Goal: Task Accomplishment & Management: Complete application form

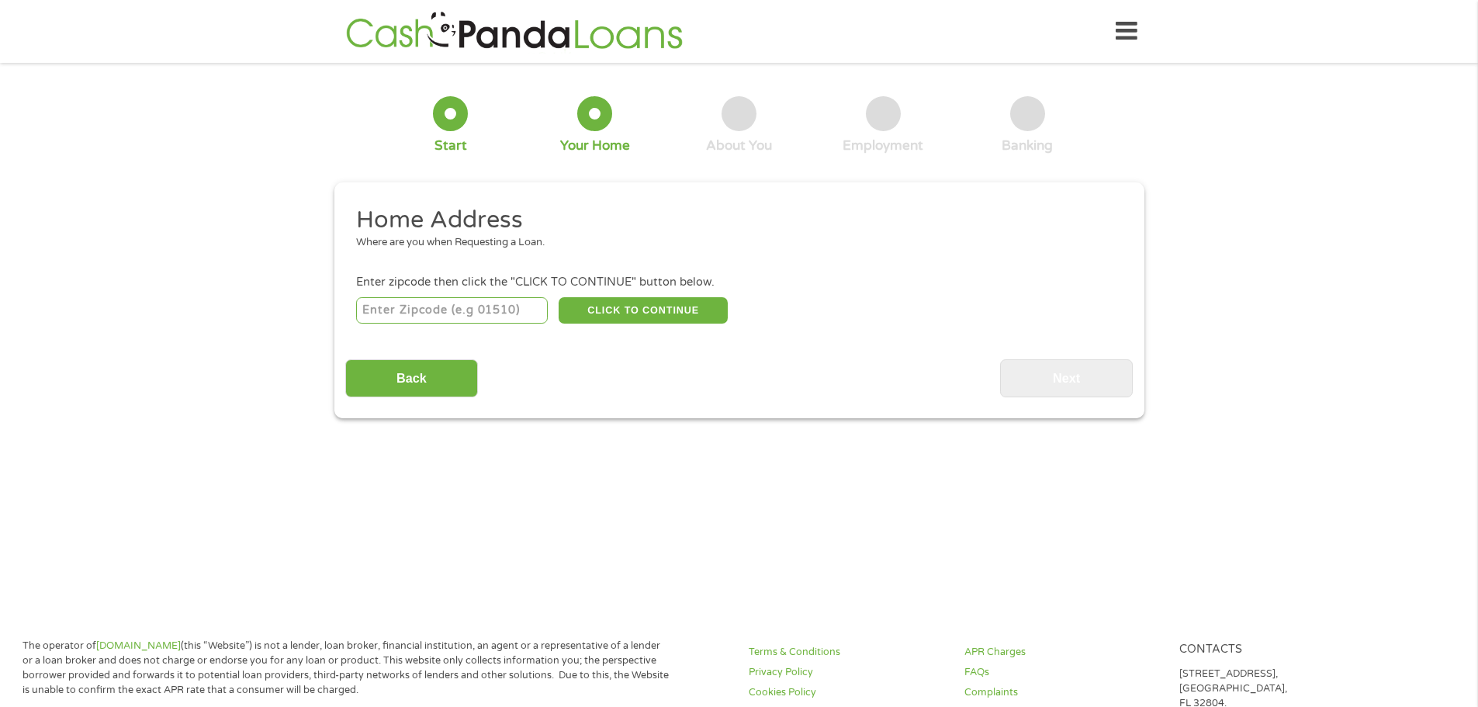
click at [370, 310] on input "number" at bounding box center [452, 310] width 192 height 26
type input "76108"
click at [644, 314] on button "CLICK TO CONTINUE" at bounding box center [643, 310] width 169 height 26
type input "76108"
type input "[GEOGRAPHIC_DATA]"
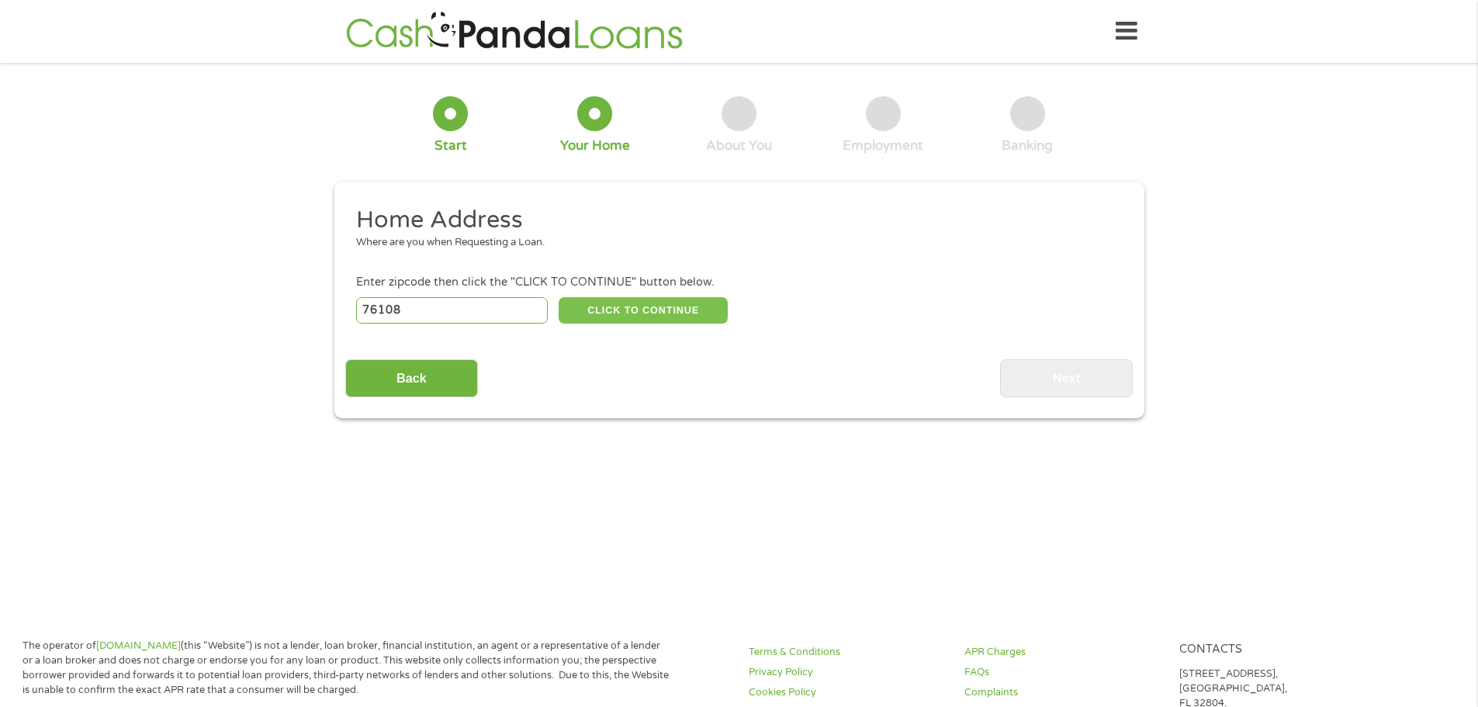
select select "[US_STATE]"
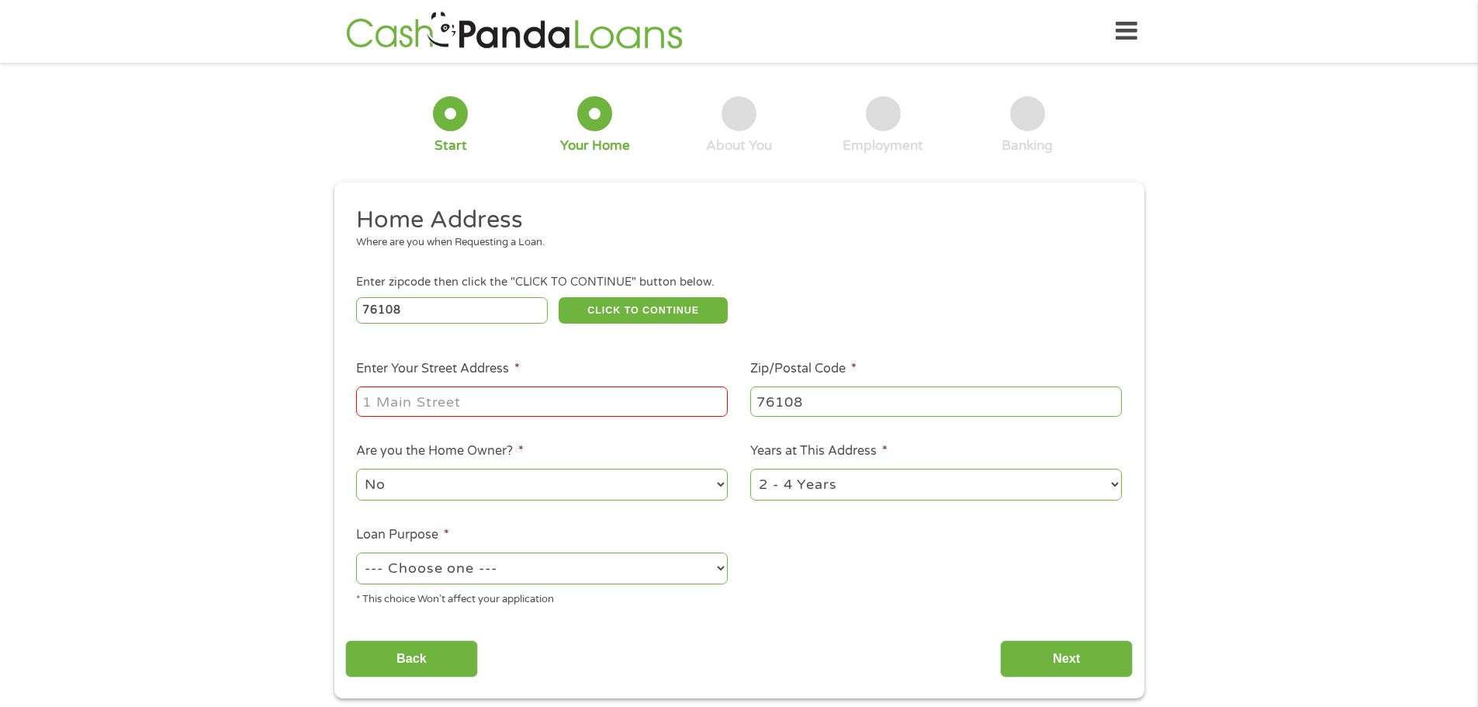
click at [375, 405] on input "Enter Your Street Address *" at bounding box center [542, 400] width 372 height 29
type input "[STREET_ADDRESS][PERSON_NAME]"
click at [440, 487] on select "No Yes" at bounding box center [542, 485] width 372 height 32
select select "yes"
click at [356, 469] on select "No Yes" at bounding box center [542, 485] width 372 height 32
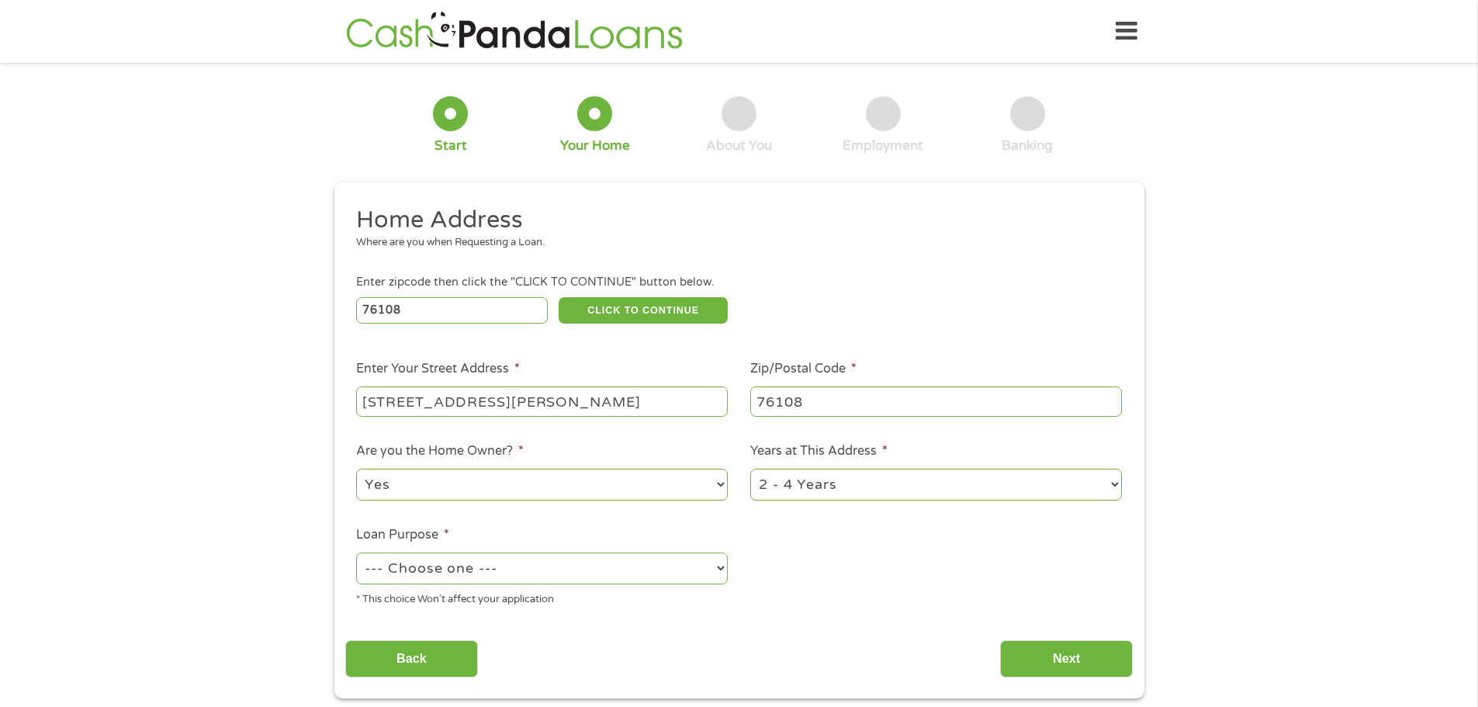
click at [440, 566] on select "--- Choose one --- Pay Bills Debt Consolidation Home Improvement Major Purchase…" at bounding box center [542, 569] width 372 height 32
select select "homeimprovement"
click at [356, 553] on select "--- Choose one --- Pay Bills Debt Consolidation Home Improvement Major Purchase…" at bounding box center [542, 569] width 372 height 32
click at [1065, 658] on input "Next" at bounding box center [1066, 659] width 133 height 38
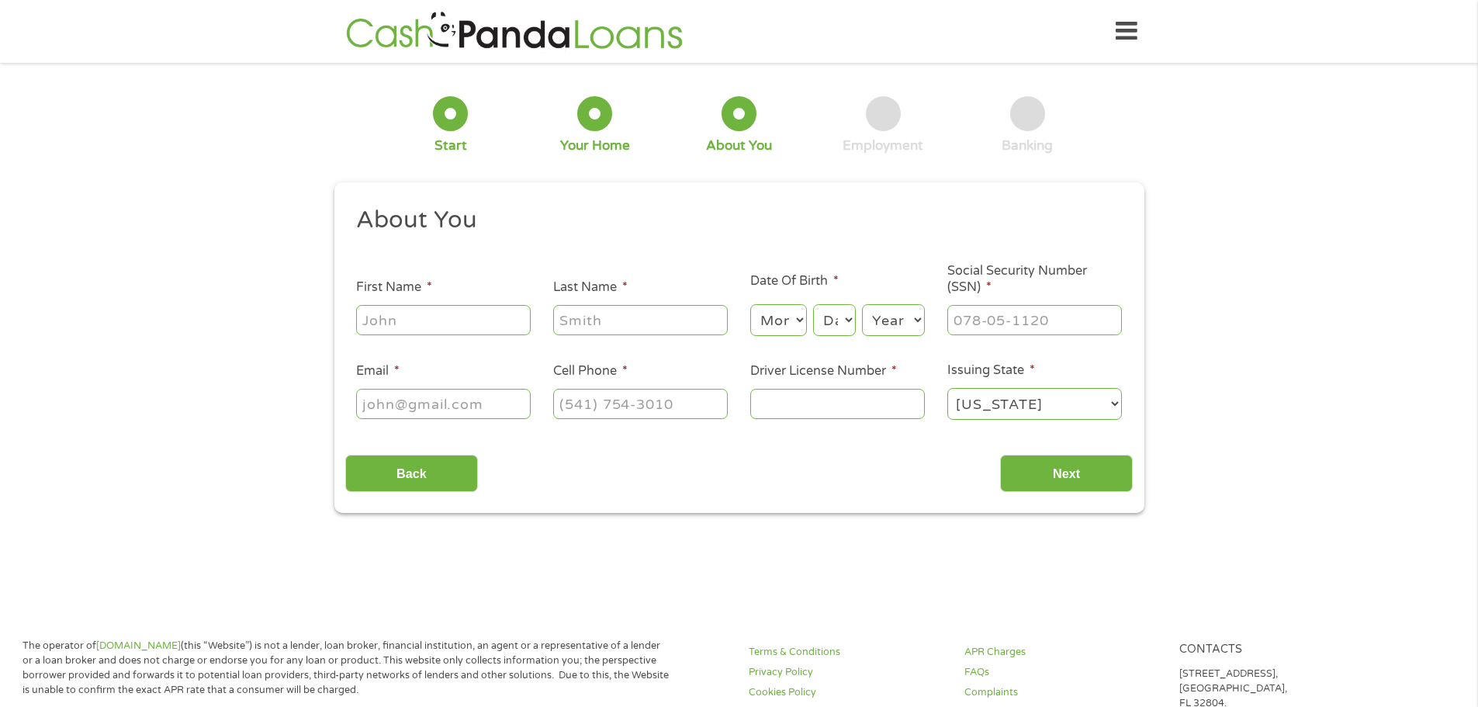
click at [372, 319] on input "First Name *" at bounding box center [443, 319] width 175 height 29
type input "[PERSON_NAME]"
type input "[EMAIL_ADDRESS][DOMAIN_NAME]"
type input "[PHONE_NUMBER]"
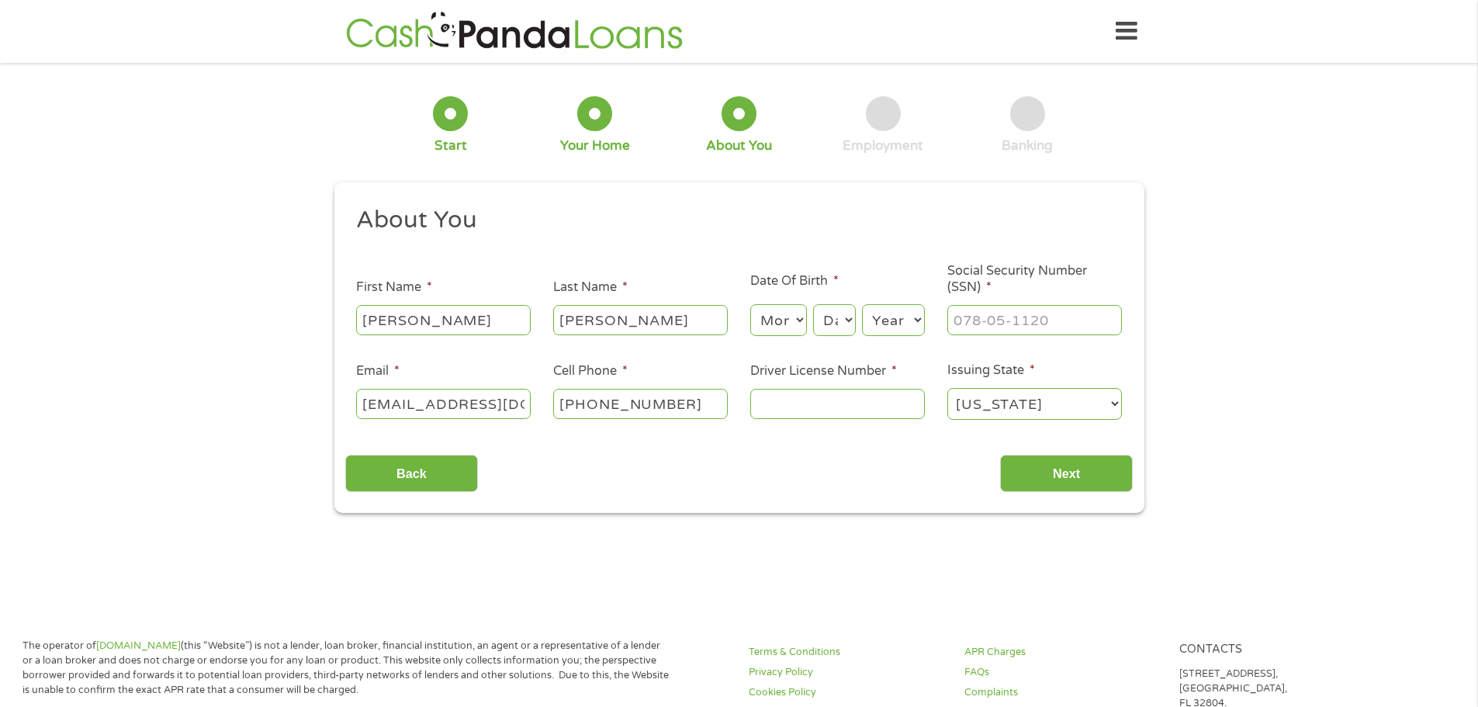
click at [798, 317] on select "Month 1 2 3 4 5 6 7 8 9 10 11 12" at bounding box center [778, 320] width 57 height 32
select select "6"
click at [750, 304] on select "Month 1 2 3 4 5 6 7 8 9 10 11 12" at bounding box center [778, 320] width 57 height 32
click at [841, 319] on select "Day 1 2 3 4 5 6 7 8 9 10 11 12 13 14 15 16 17 18 19 20 21 22 23 24 25 26 27 28 …" at bounding box center [834, 320] width 42 height 32
select select "9"
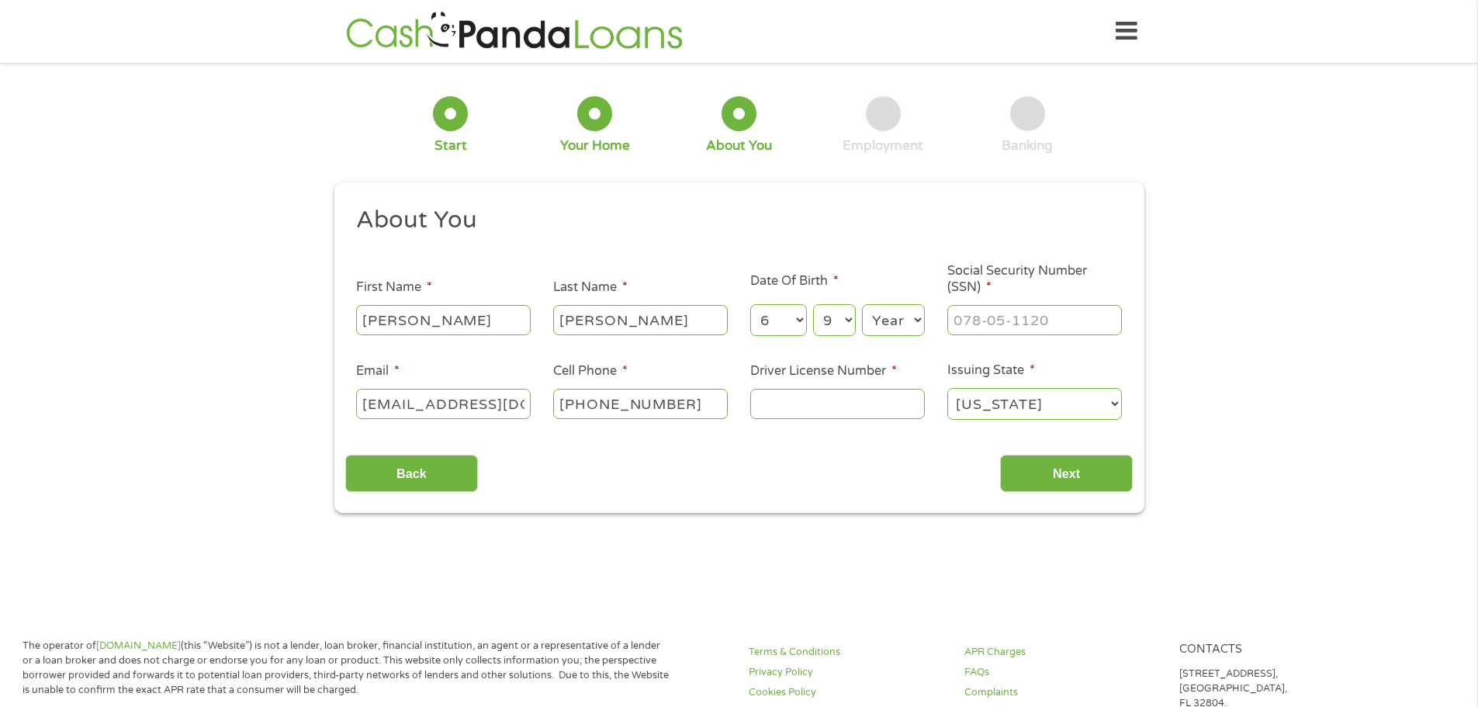
click at [813, 304] on select "Day 1 2 3 4 5 6 7 8 9 10 11 12 13 14 15 16 17 18 19 20 21 22 23 24 25 26 27 28 …" at bounding box center [834, 320] width 42 height 32
click at [898, 320] on select "Year [DATE] 2006 2005 2004 2003 2002 2001 2000 1999 1998 1997 1996 1995 1994 19…" at bounding box center [893, 320] width 63 height 32
select select "1963"
click at [862, 304] on select "Year [DATE] 2006 2005 2004 2003 2002 2001 2000 1999 1998 1997 1996 1995 1994 19…" at bounding box center [893, 320] width 63 height 32
click at [968, 320] on input "___-__-____" at bounding box center [1034, 319] width 175 height 29
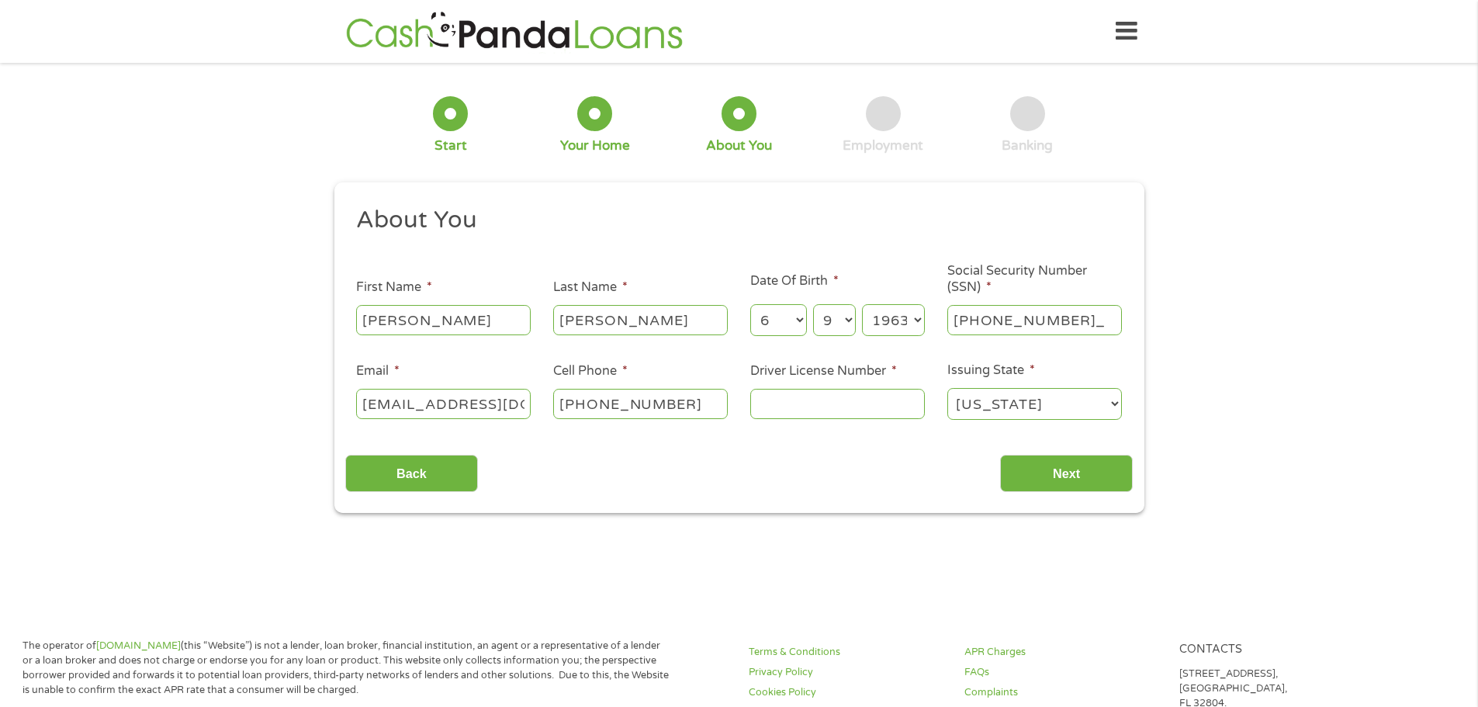
type input "457-39-8381"
click at [777, 407] on input "Driver License Number *" at bounding box center [837, 403] width 175 height 29
type input "06478126"
click at [1054, 468] on input "Next" at bounding box center [1066, 474] width 133 height 38
click at [1060, 469] on input "Next" at bounding box center [1066, 474] width 133 height 38
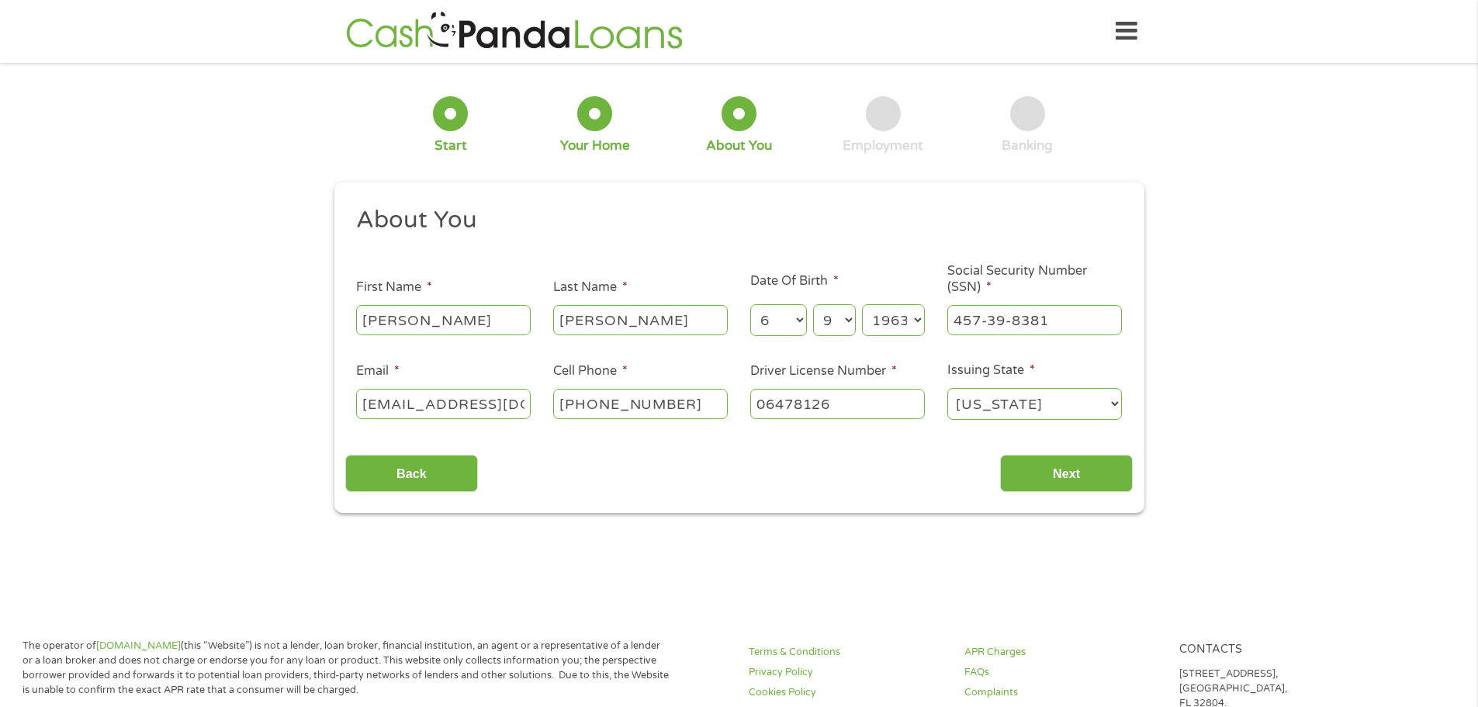
click at [861, 479] on div "Back Next" at bounding box center [739, 467] width 788 height 49
click at [1069, 474] on input "Next" at bounding box center [1066, 474] width 133 height 38
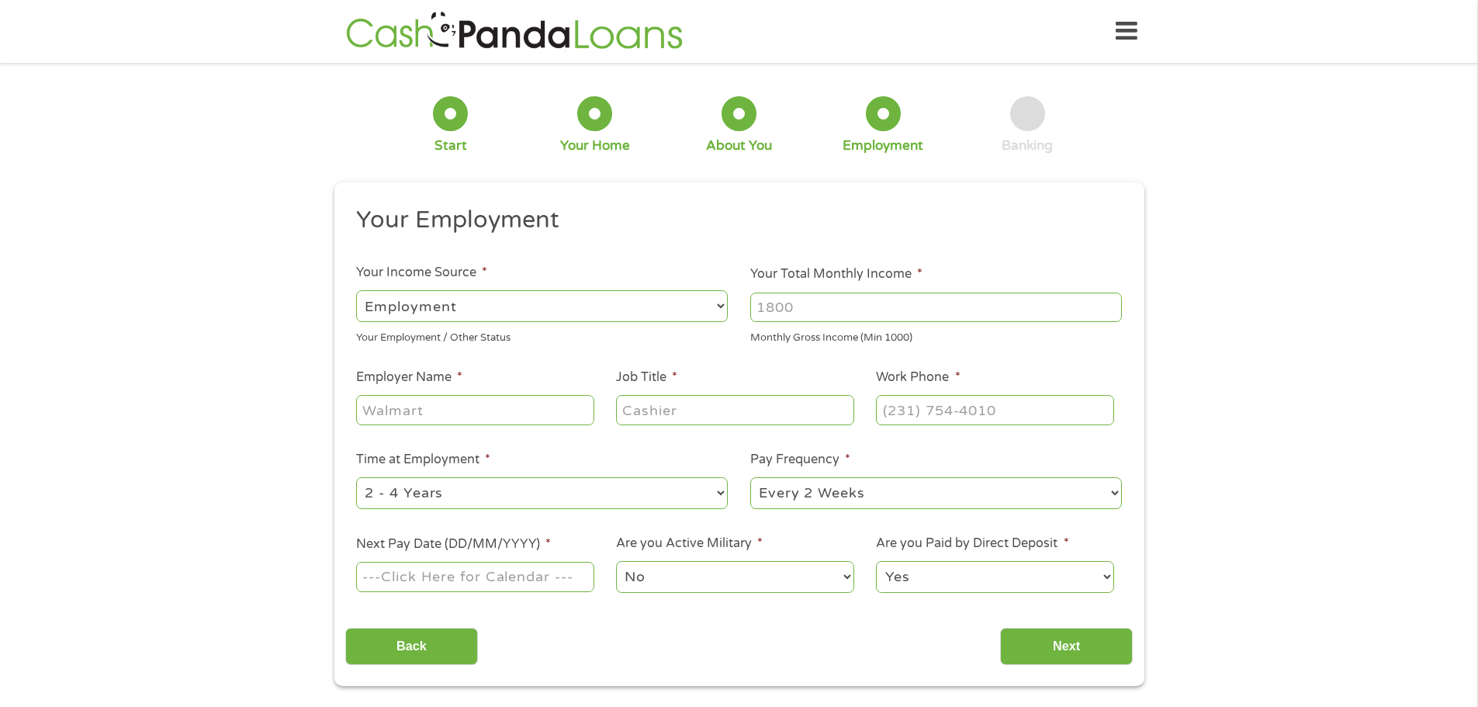
click at [778, 302] on input "Your Total Monthly Income *" at bounding box center [936, 307] width 372 height 29
type input "4000"
click at [378, 413] on input "Employer Name *" at bounding box center [474, 409] width 237 height 29
type input "e"
type input "[PERSON_NAME]-Bilt"
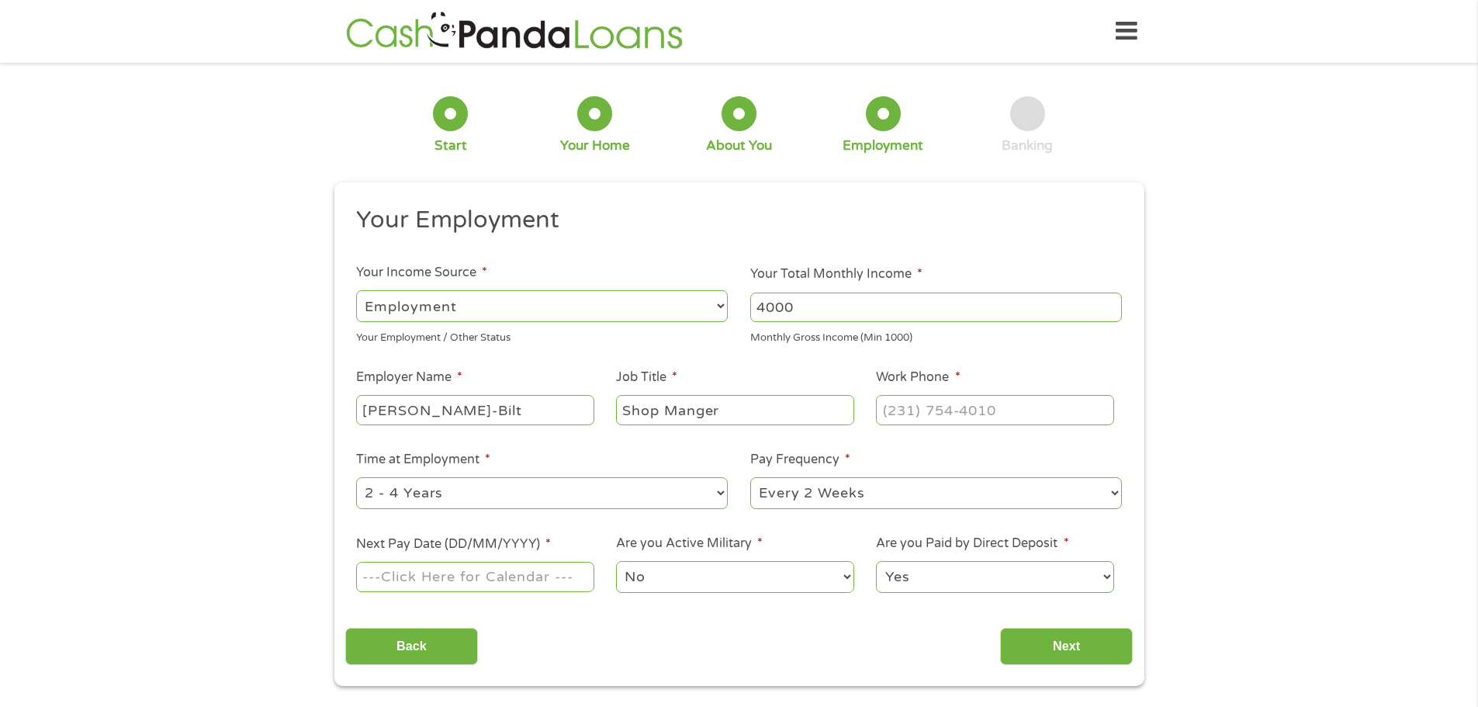
type input "Shop Manger"
type input "[PHONE_NUMBER]"
click at [501, 490] on select "--- Choose one --- 1 Year or less 1 - 2 Years 2 - 4 Years Over 4 Years" at bounding box center [542, 493] width 372 height 32
select select "60months"
click at [356, 477] on select "--- Choose one --- 1 Year or less 1 - 2 Years 2 - 4 Years Over 4 Years" at bounding box center [542, 493] width 372 height 32
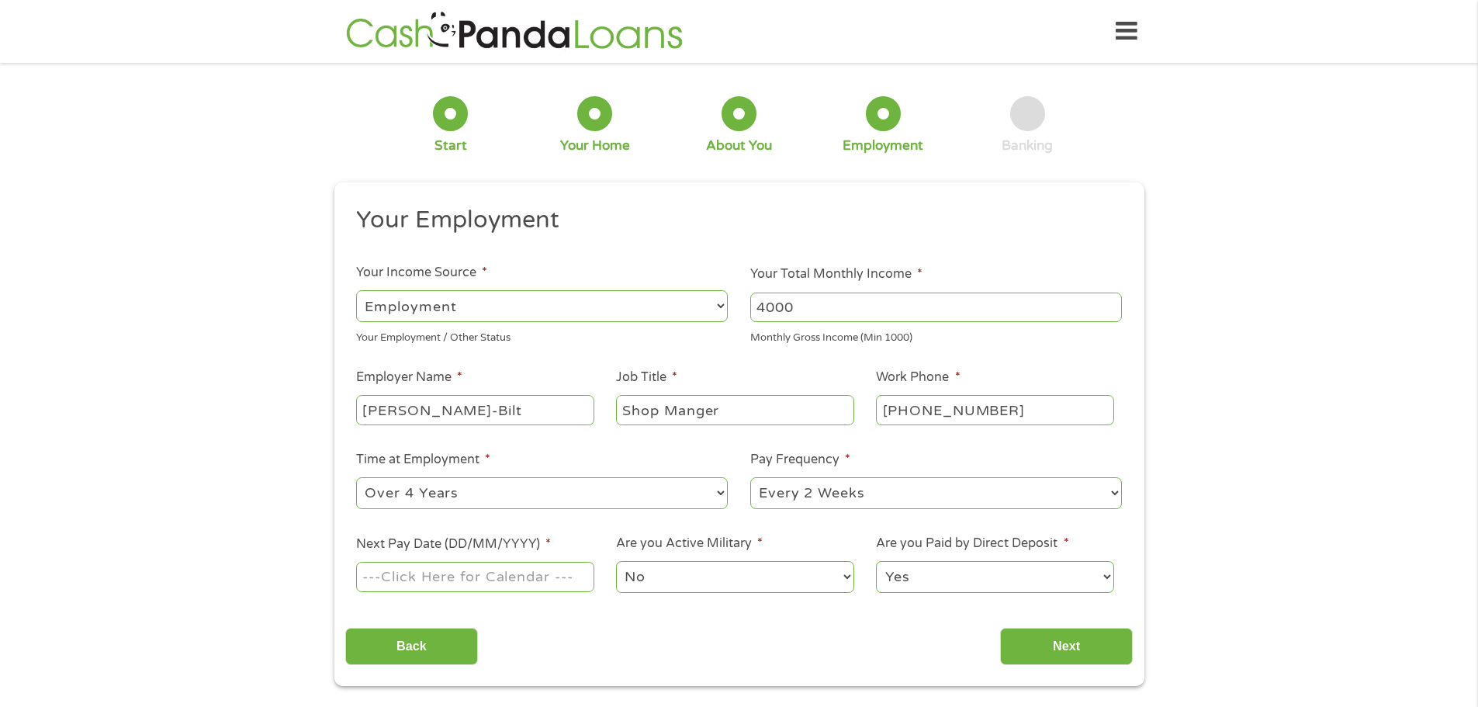
click at [882, 492] on select "--- Choose one --- Every 2 Weeks Every Week Monthly Semi-Monthly" at bounding box center [936, 493] width 372 height 32
select select "weekly"
click at [750, 477] on select "--- Choose one --- Every 2 Weeks Every Week Monthly Semi-Monthly" at bounding box center [936, 493] width 372 height 32
click at [379, 575] on input "Next Pay Date (DD/MM/YYYY) *" at bounding box center [474, 576] width 237 height 29
type input "[DATE]"
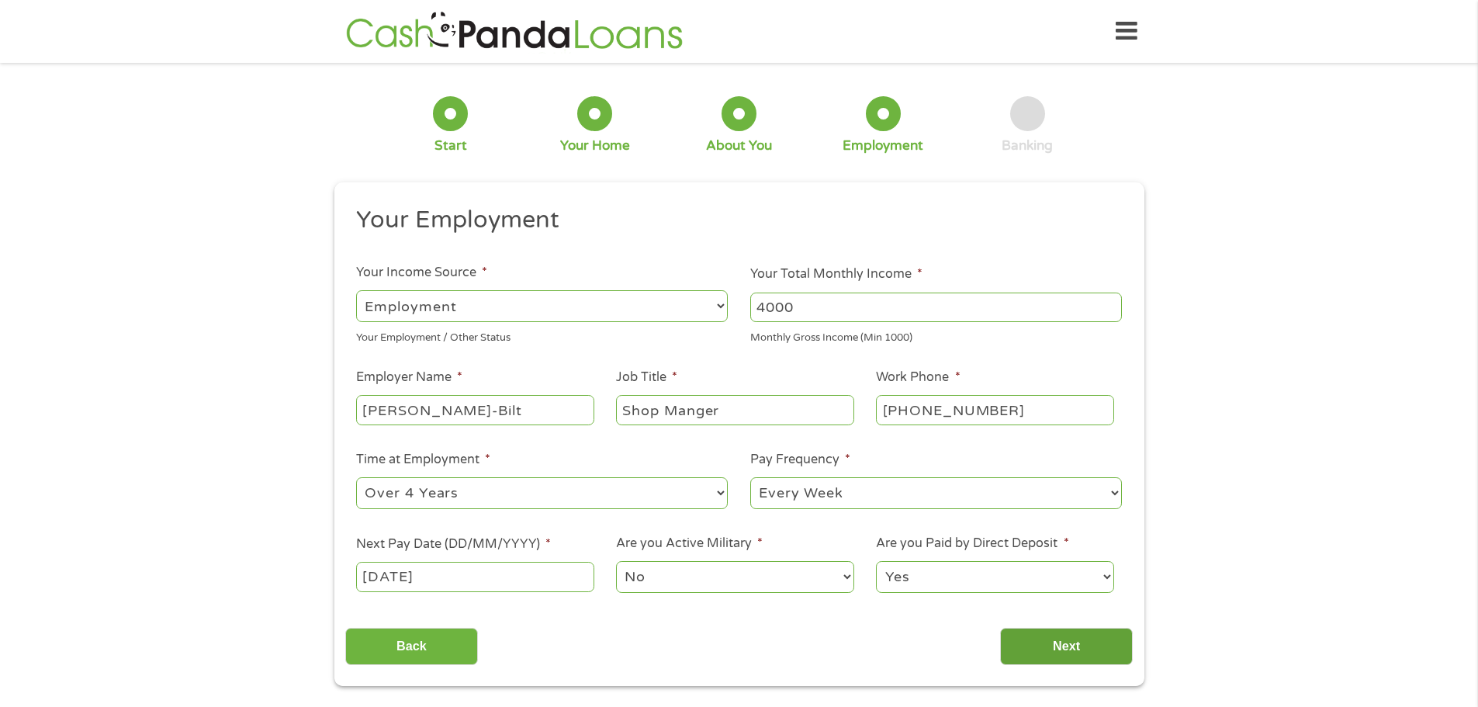
click at [1052, 639] on input "Next" at bounding box center [1066, 647] width 133 height 38
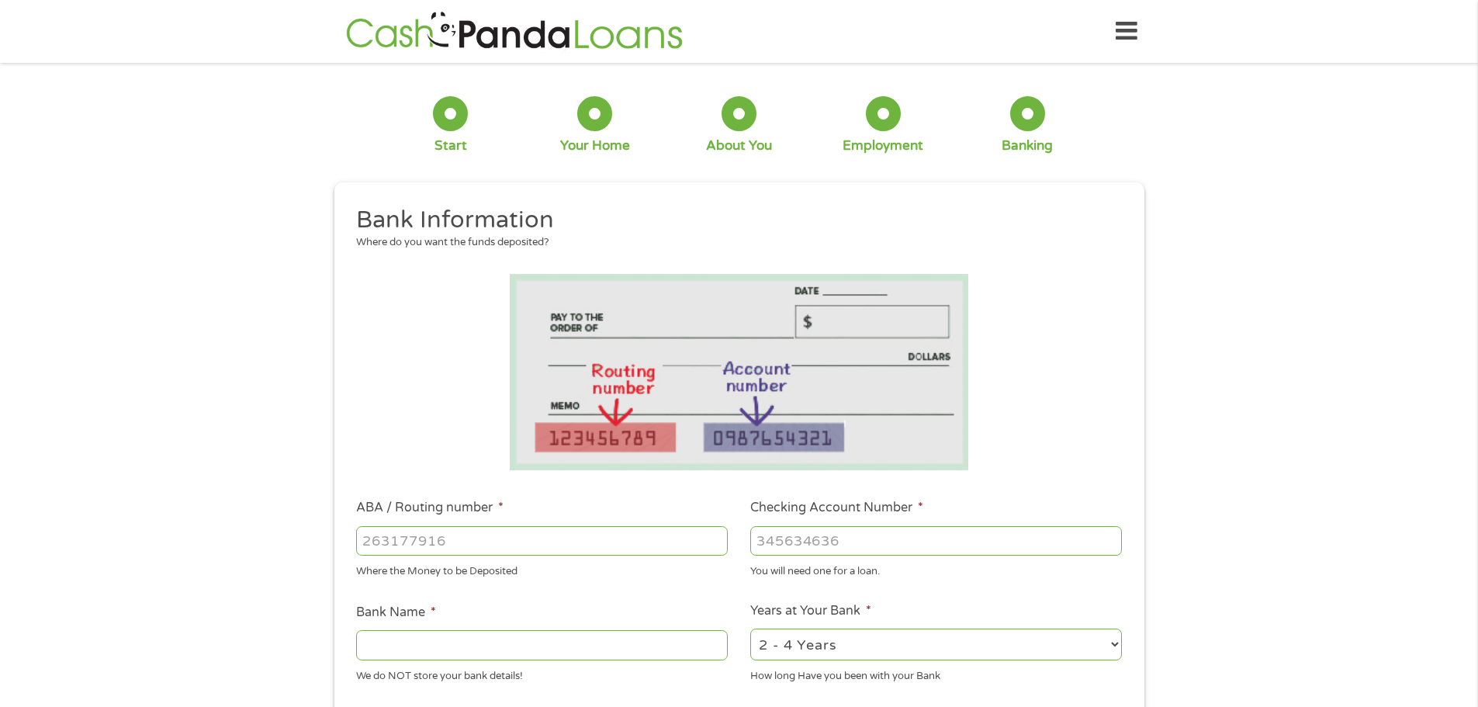
click at [373, 541] on input "ABA / Routing number *" at bounding box center [542, 540] width 372 height 29
type input "124303162"
type input "GOBANK A DIVISION OF GREEN DOT BANK"
type input "124303162"
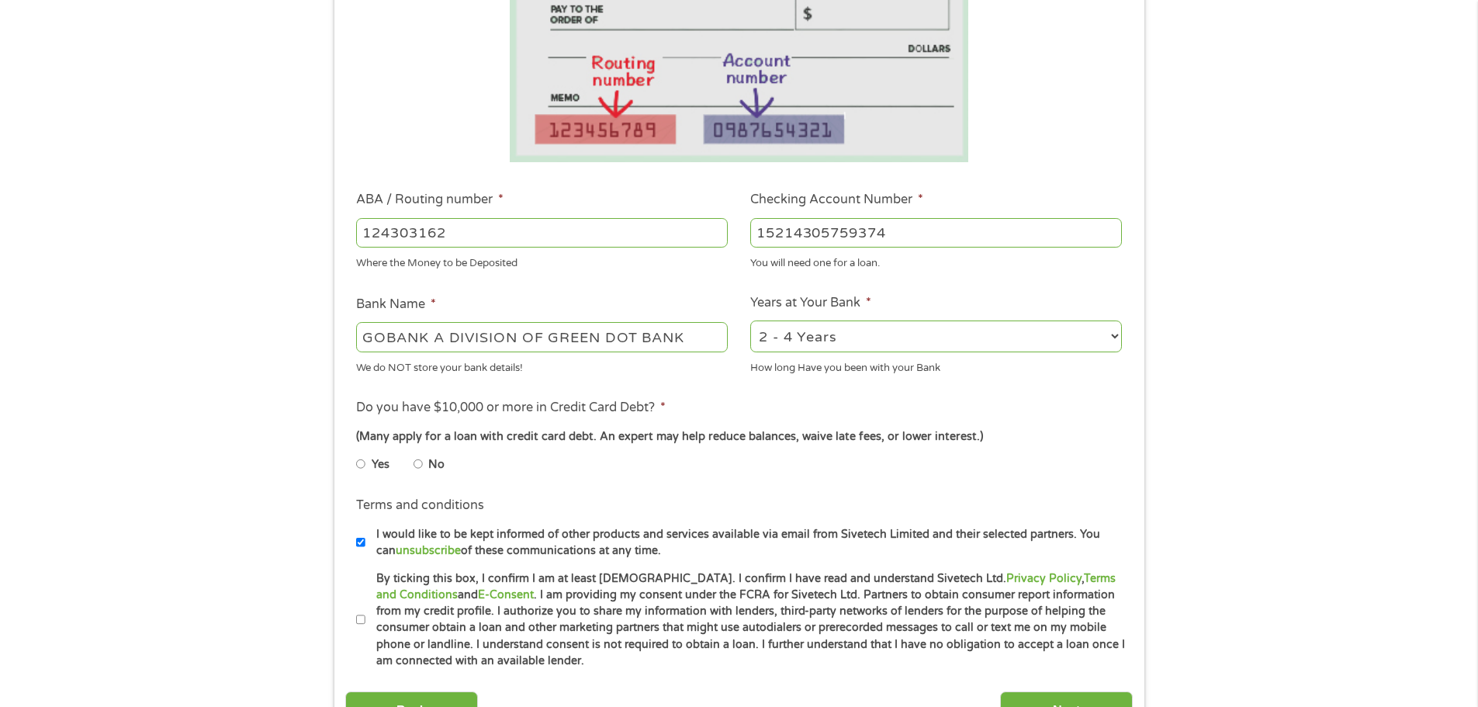
scroll to position [310, 0]
type input "15214305759374"
click at [869, 337] on select "2 - 4 Years 6 - 12 Months 1 - 2 Years Over 4 Years" at bounding box center [936, 334] width 372 height 32
select select "12months"
click at [750, 318] on select "2 - 4 Years 6 - 12 Months 1 - 2 Years Over 4 Years" at bounding box center [936, 334] width 372 height 32
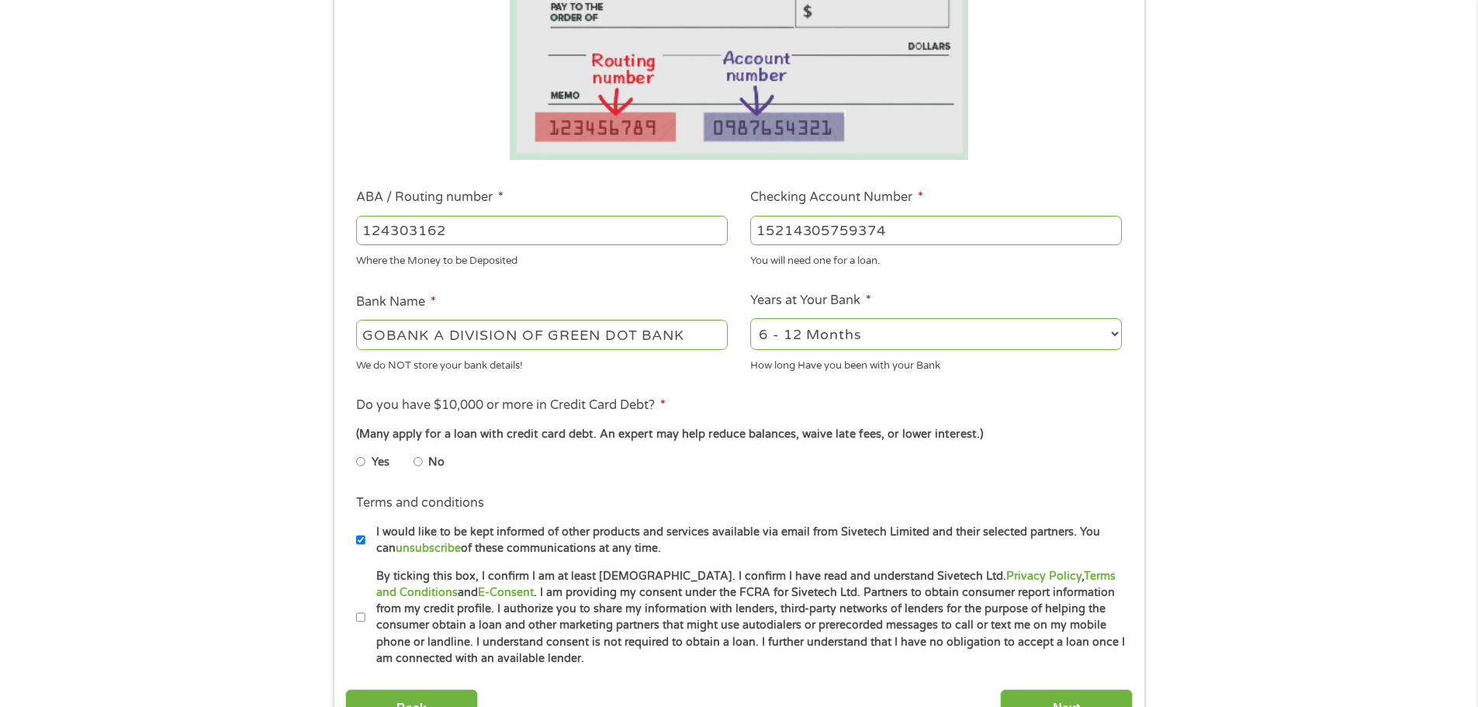
click at [419, 459] on input "No" at bounding box center [418, 461] width 9 height 25
radio input "true"
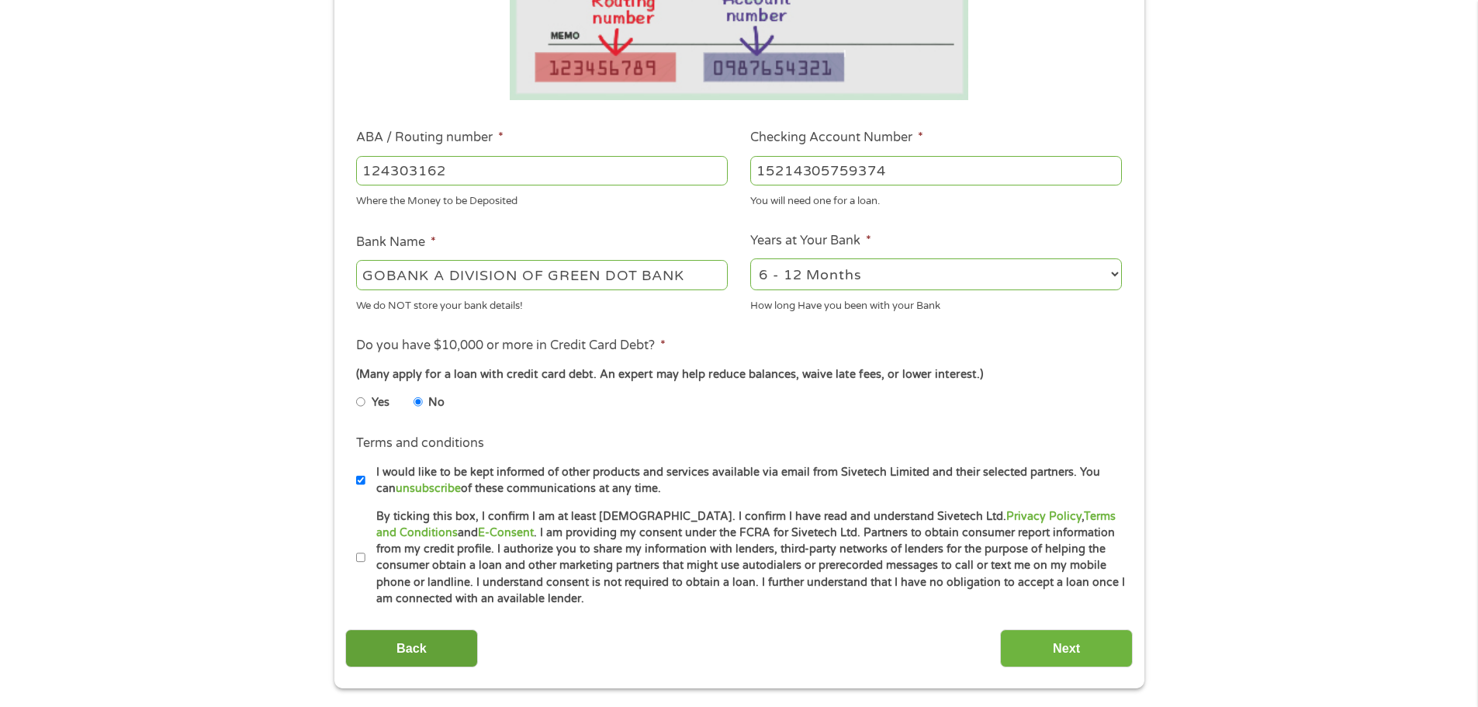
scroll to position [466, 0]
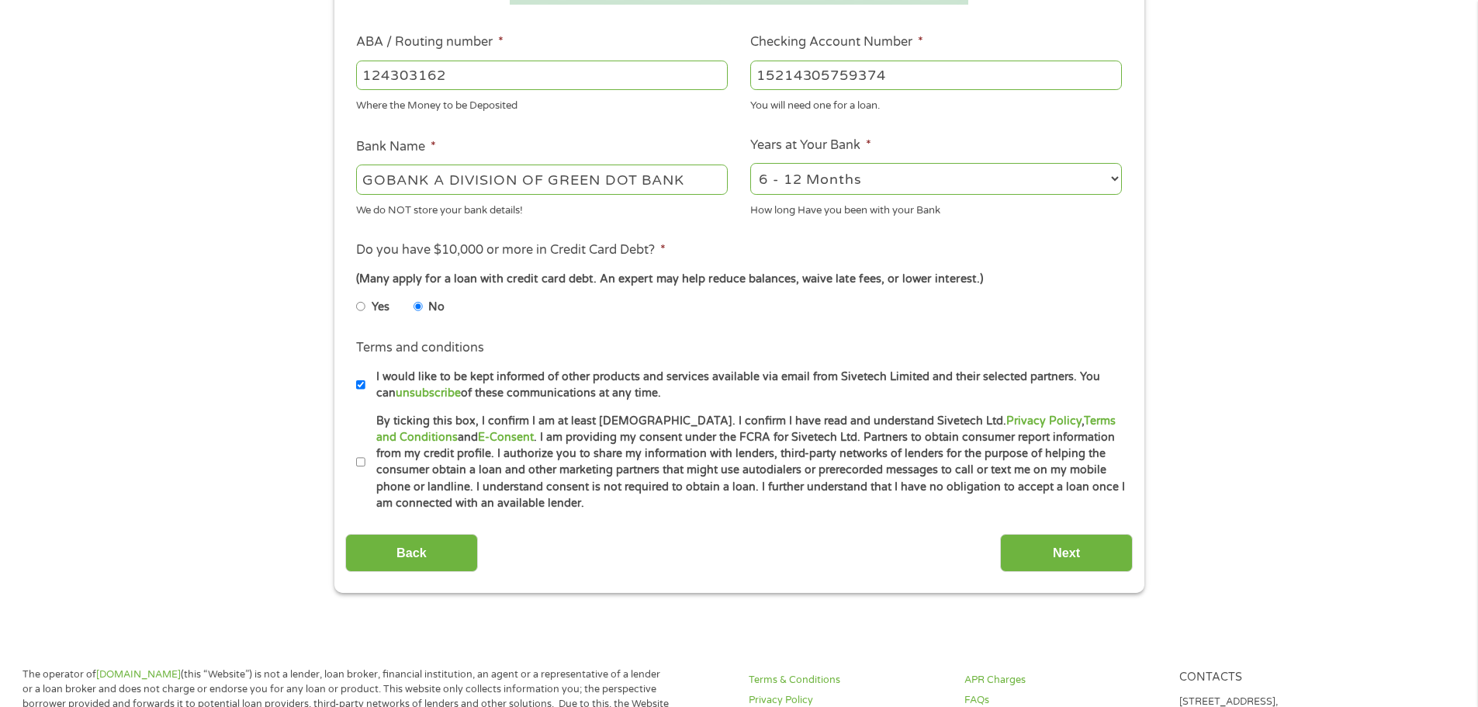
click at [362, 460] on input "By ticking this box, I confirm I am at least [DEMOGRAPHIC_DATA]. I confirm I ha…" at bounding box center [360, 462] width 9 height 25
checkbox input "true"
click at [1062, 553] on input "Next" at bounding box center [1066, 553] width 133 height 38
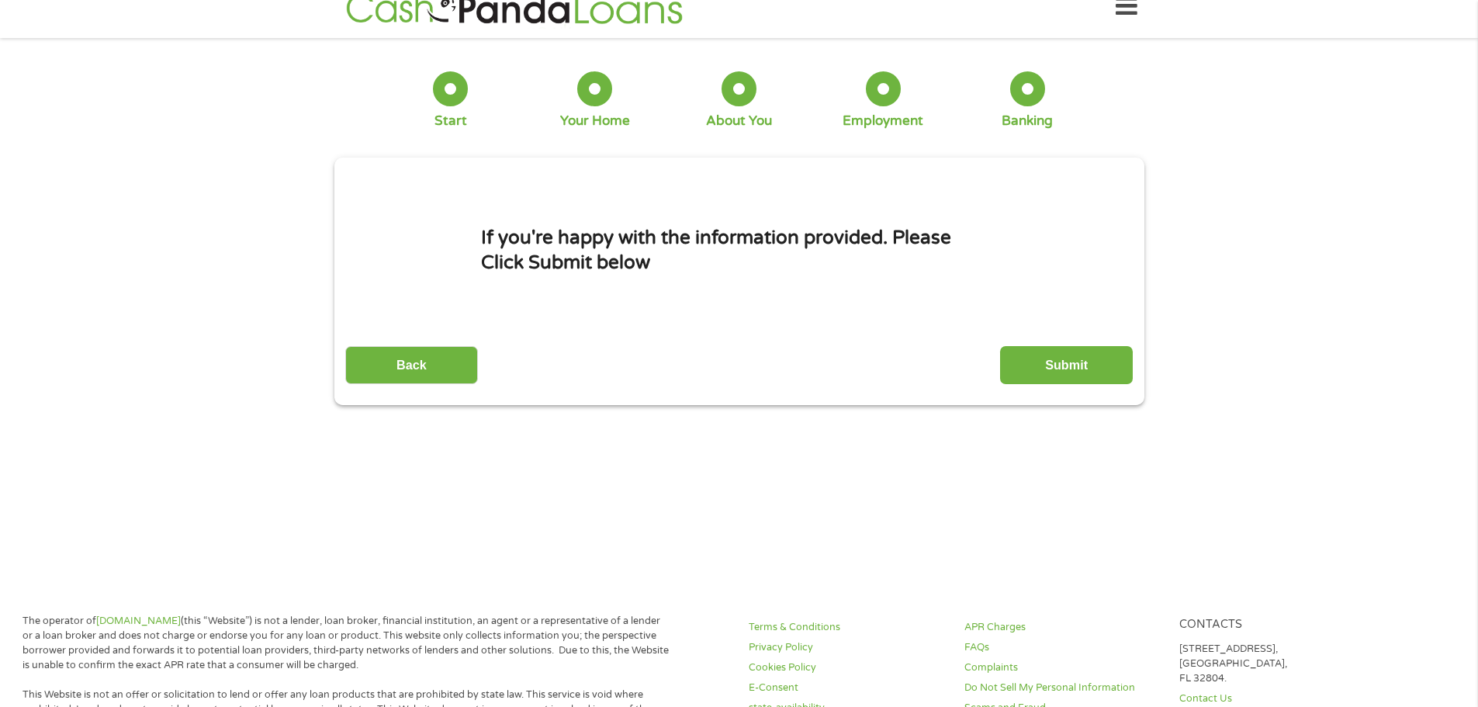
scroll to position [0, 0]
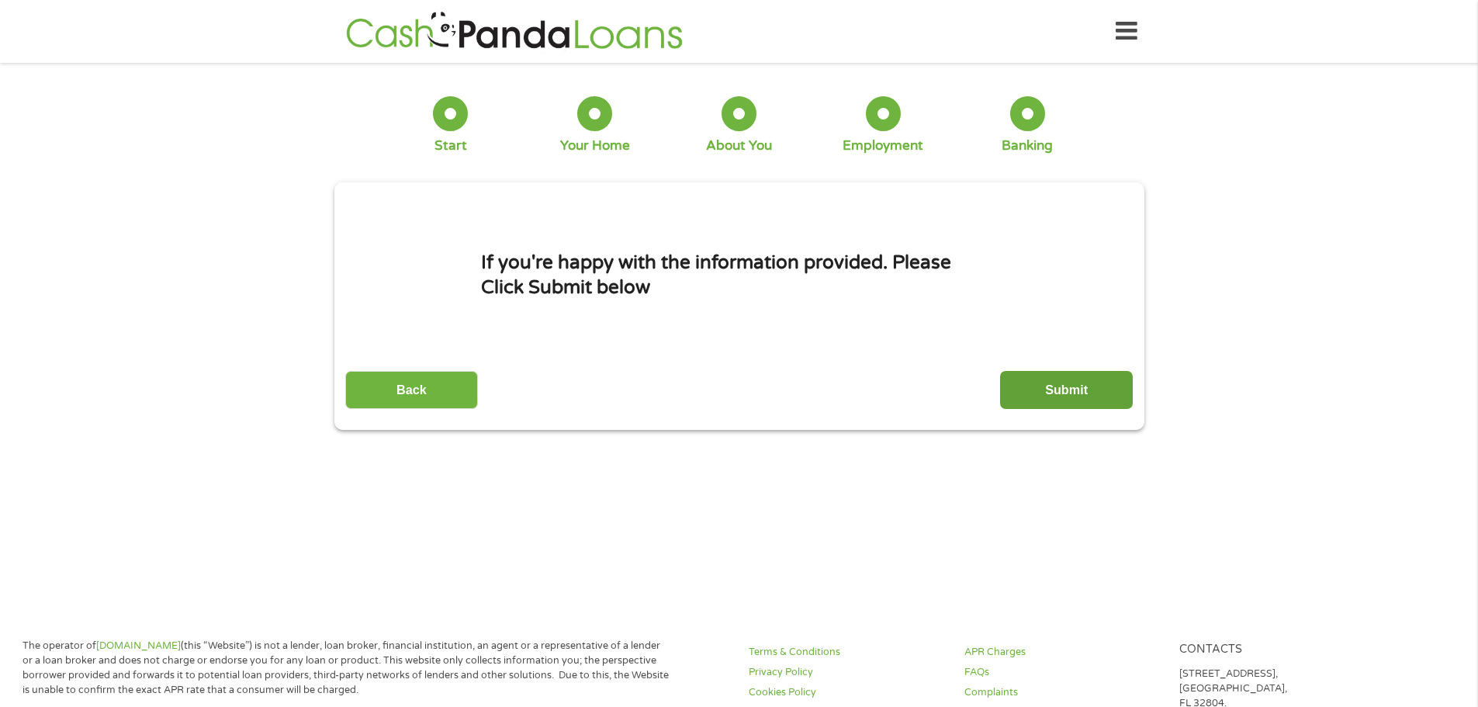
click at [1052, 385] on input "Submit" at bounding box center [1066, 390] width 133 height 38
